Goal: Task Accomplishment & Management: Complete application form

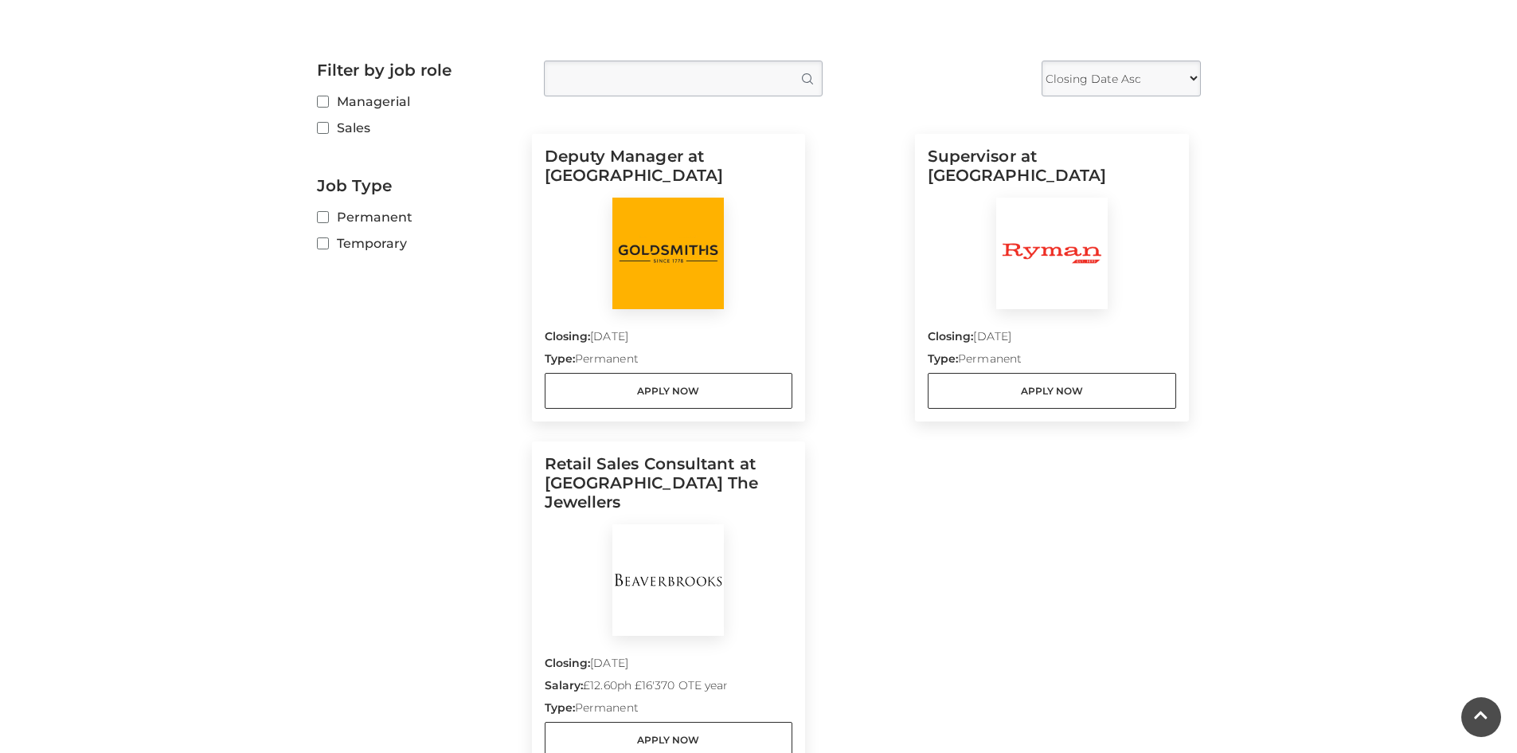
scroll to position [404, 0]
click at [691, 719] on link "Apply Now" at bounding box center [669, 737] width 248 height 36
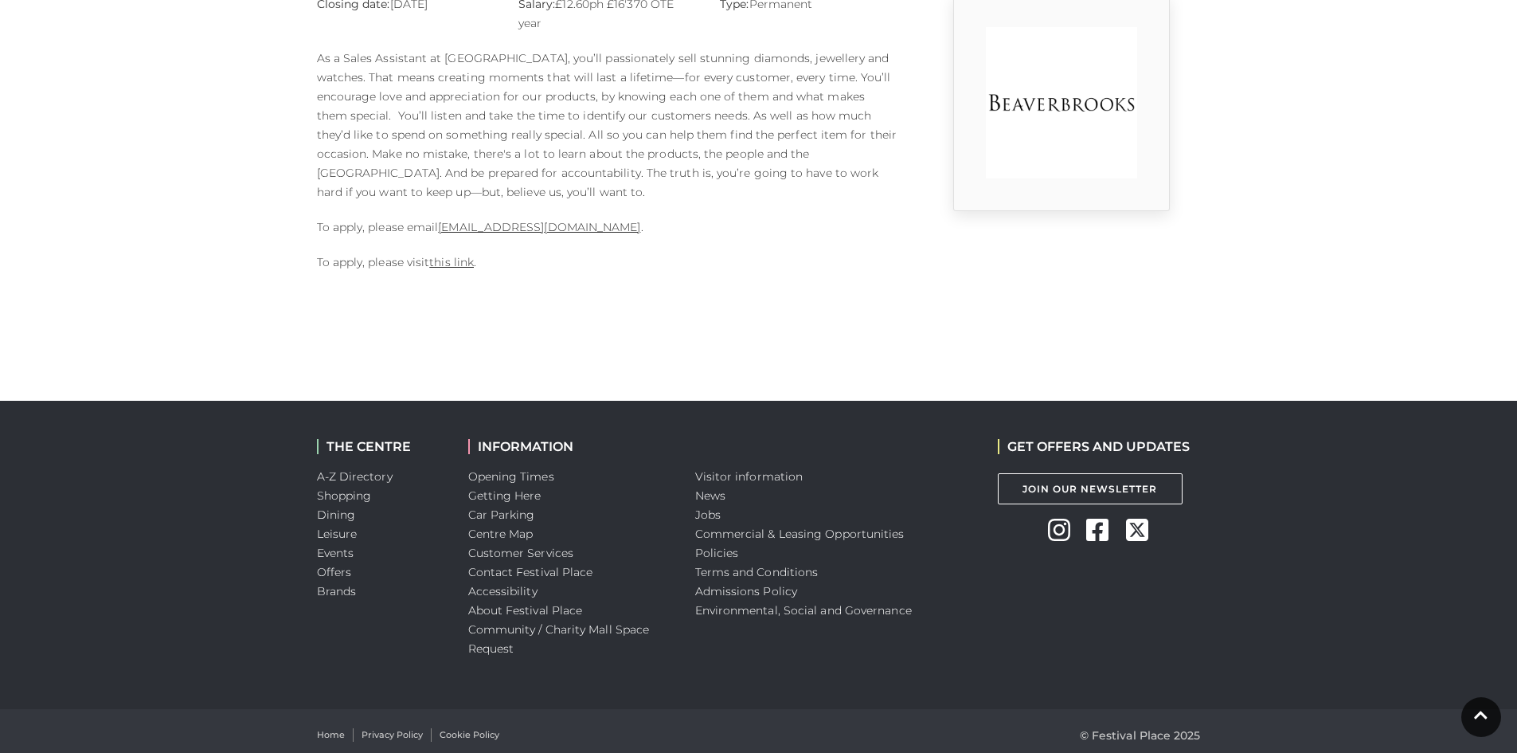
scroll to position [475, 0]
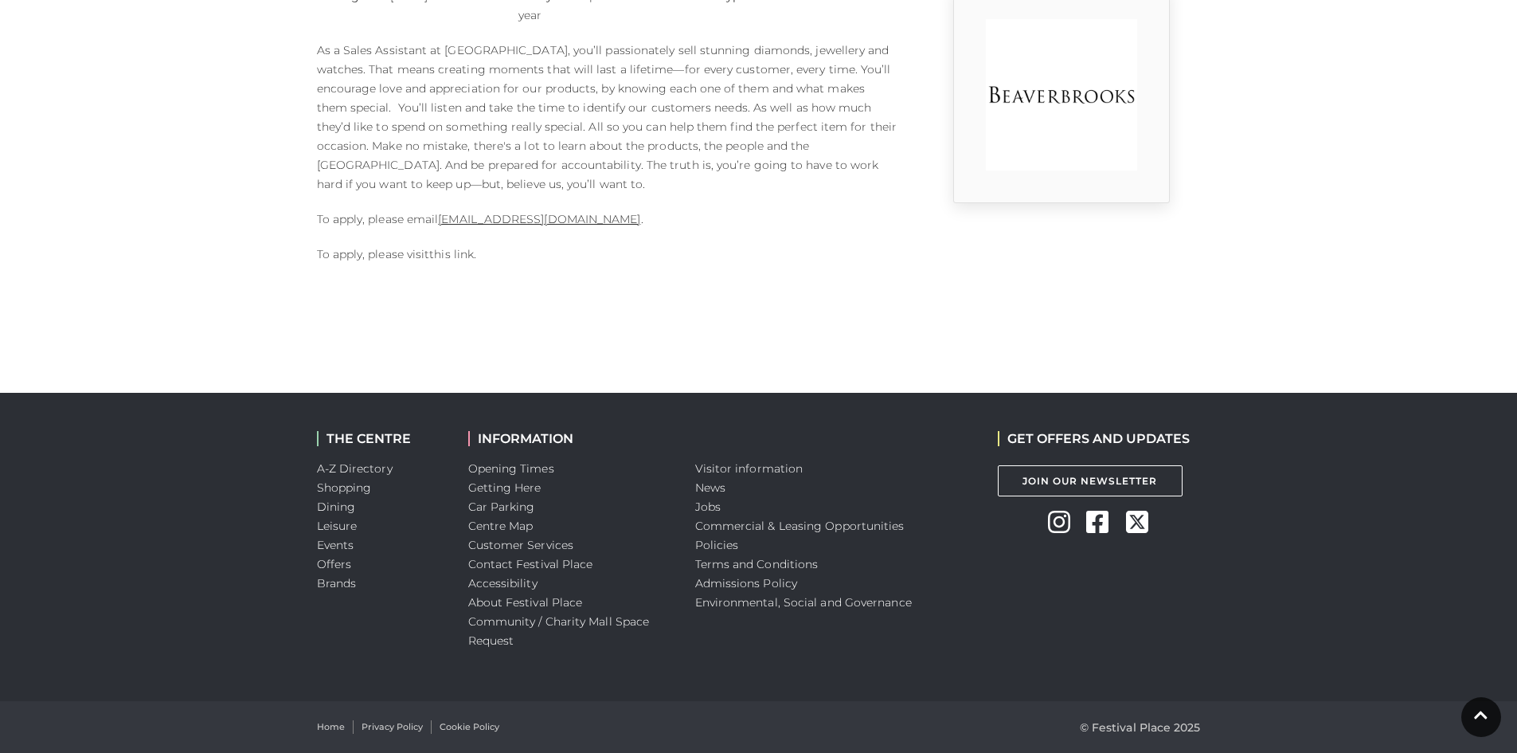
click at [442, 255] on link "this link" at bounding box center [451, 254] width 45 height 14
